Goal: Find specific page/section: Find specific page/section

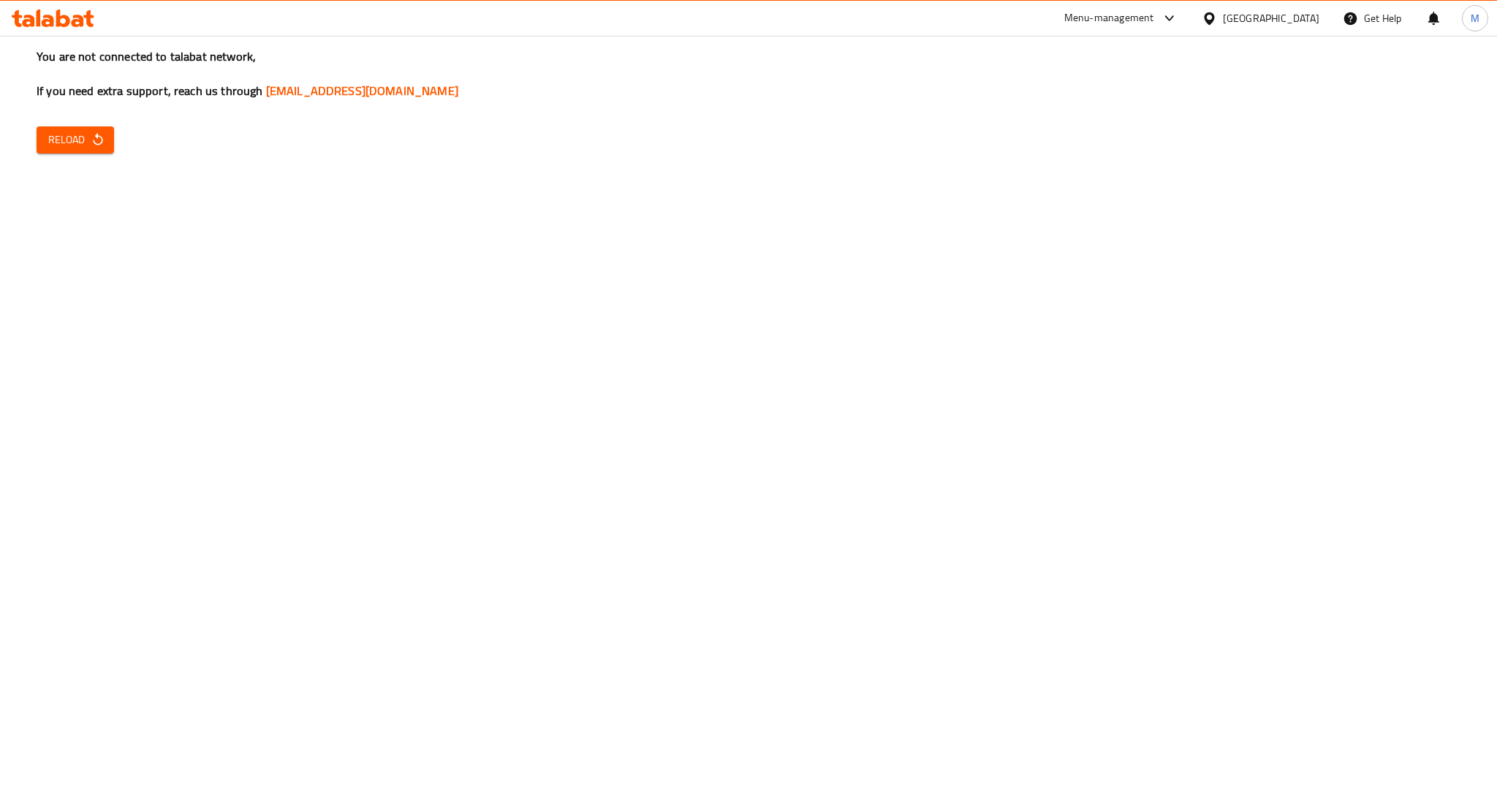
click at [91, 152] on button "Reload" at bounding box center [75, 140] width 77 height 27
drag, startPoint x: 0, startPoint y: 0, endPoint x: 216, endPoint y: 174, distance: 277.4
click at [216, 174] on div "You are not connected to talabat network, If you need extra support, reach us t…" at bounding box center [748, 406] width 1497 height 812
click at [1154, 21] on div "Menu-management" at bounding box center [1109, 18] width 90 height 18
click at [1125, 72] on div "All Plugins" at bounding box center [1147, 64] width 219 height 34
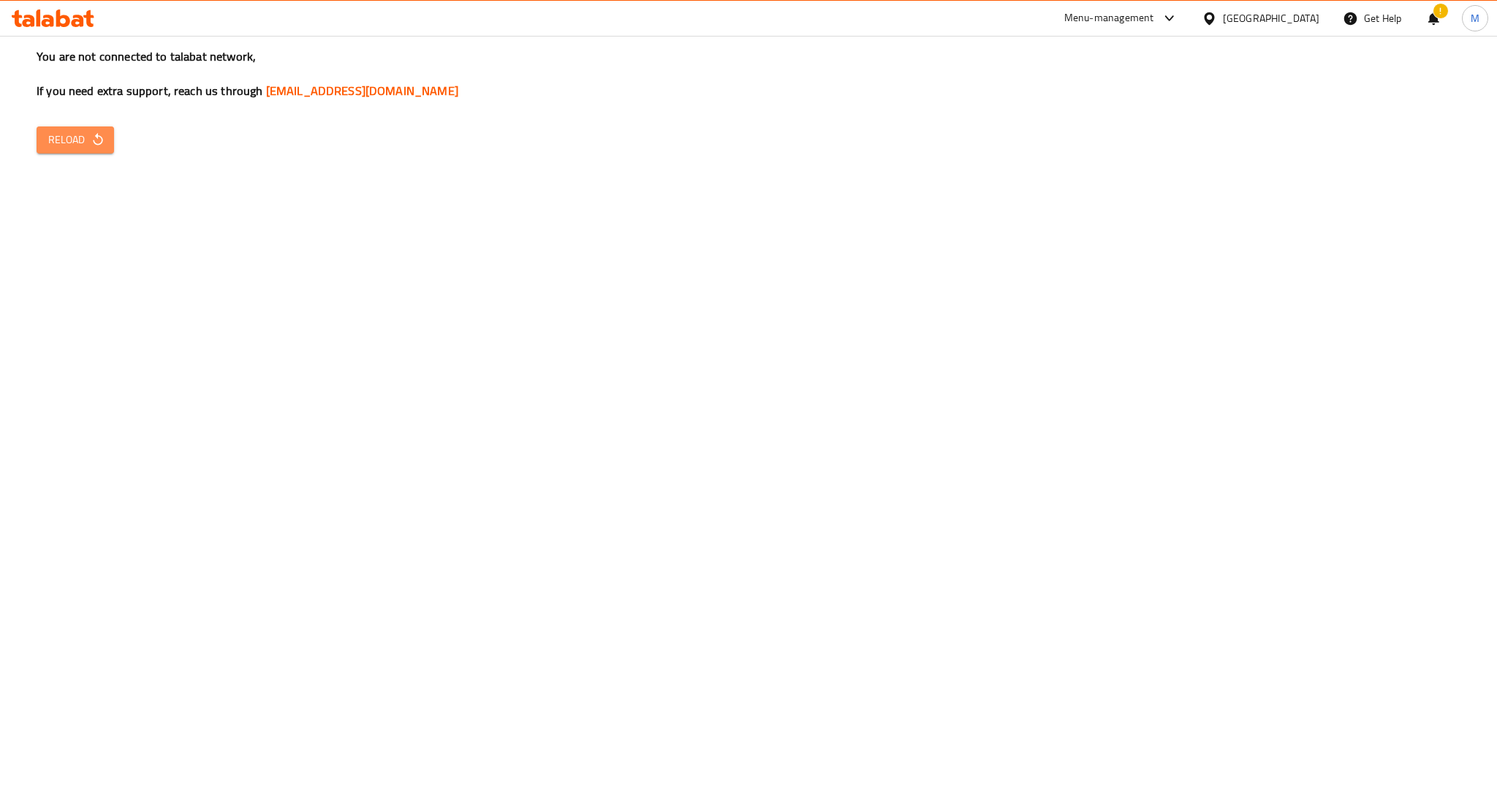
click at [79, 142] on span "Reload" at bounding box center [75, 140] width 54 height 19
click at [1131, 17] on div "Menu-management" at bounding box center [1109, 18] width 90 height 18
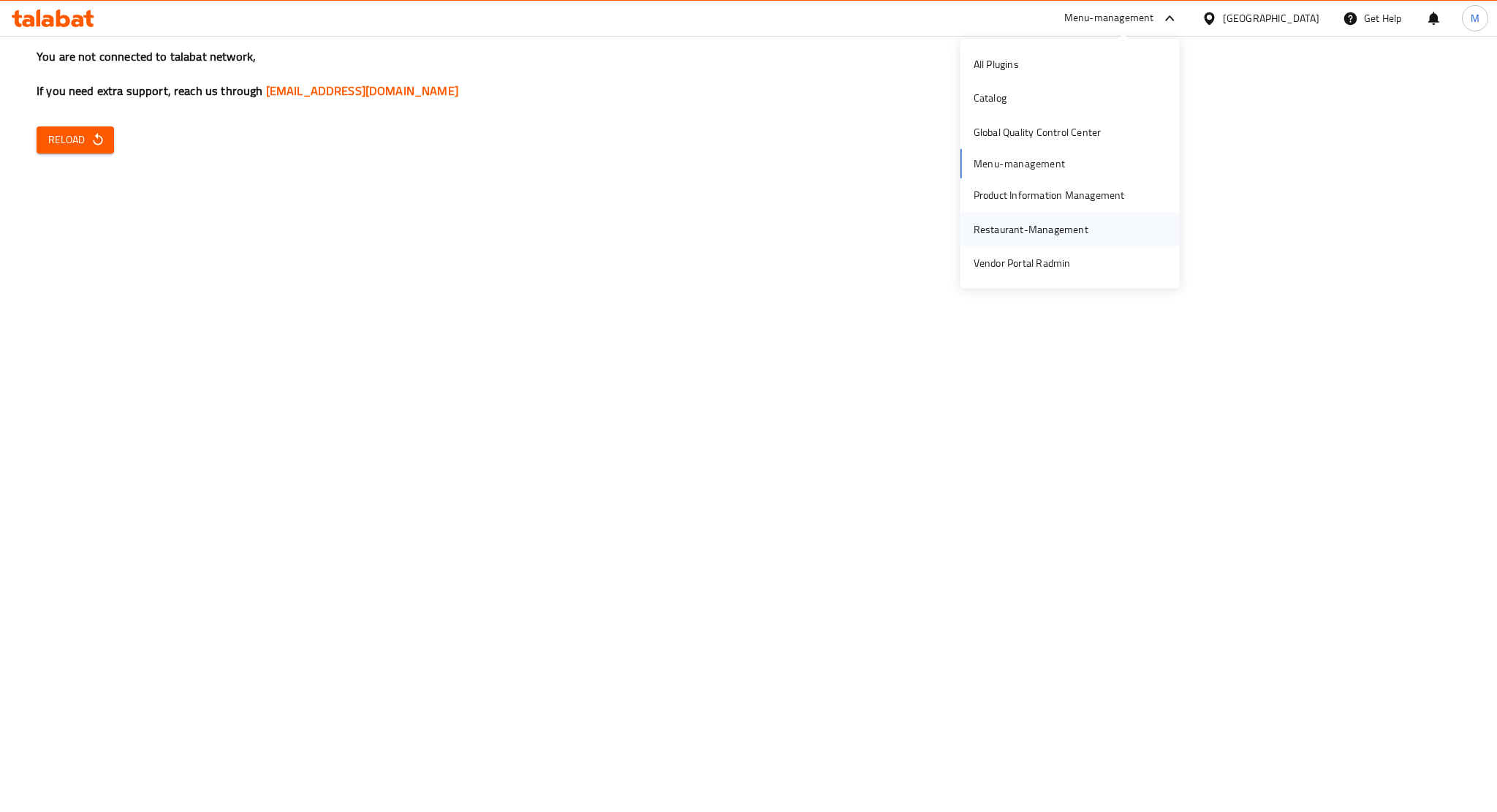
click at [1031, 226] on div "Restaurant-Management" at bounding box center [1030, 229] width 114 height 16
